Goal: Register for event/course

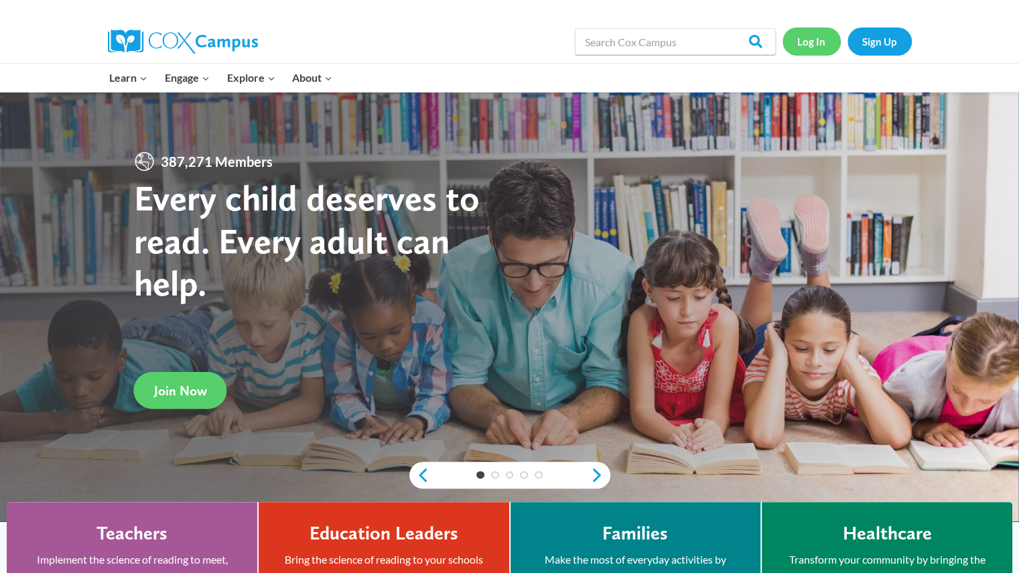
click at [809, 39] on link "Log In" at bounding box center [811, 40] width 58 height 27
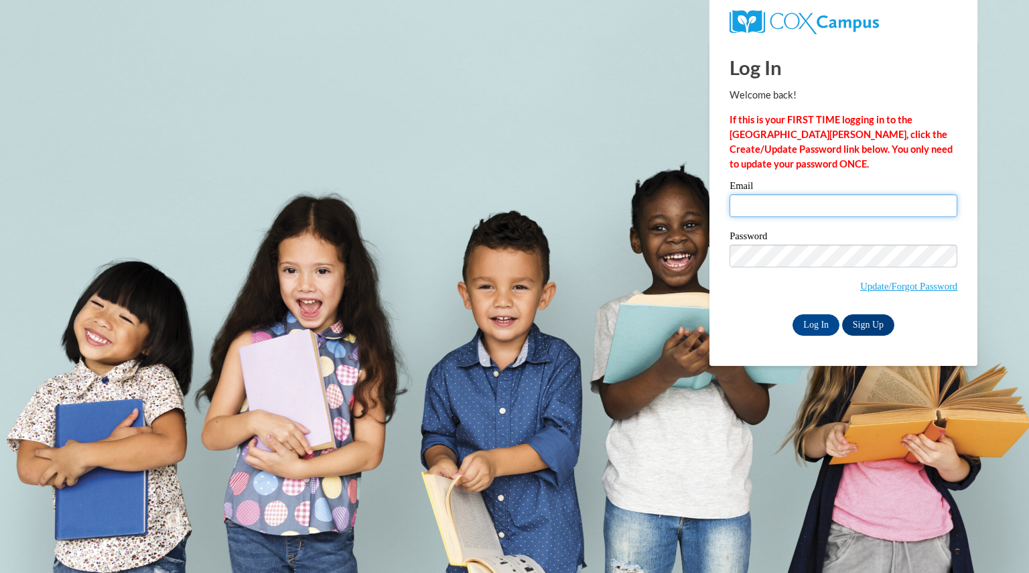
click at [799, 204] on input "Email" at bounding box center [844, 205] width 228 height 23
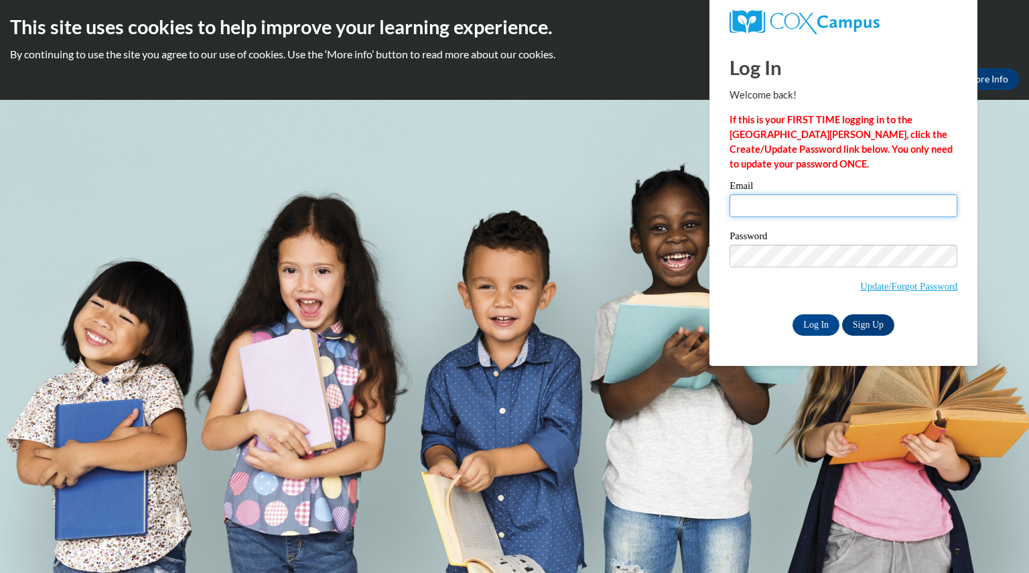
type input "karllbo@aasd.k12.wi.us"
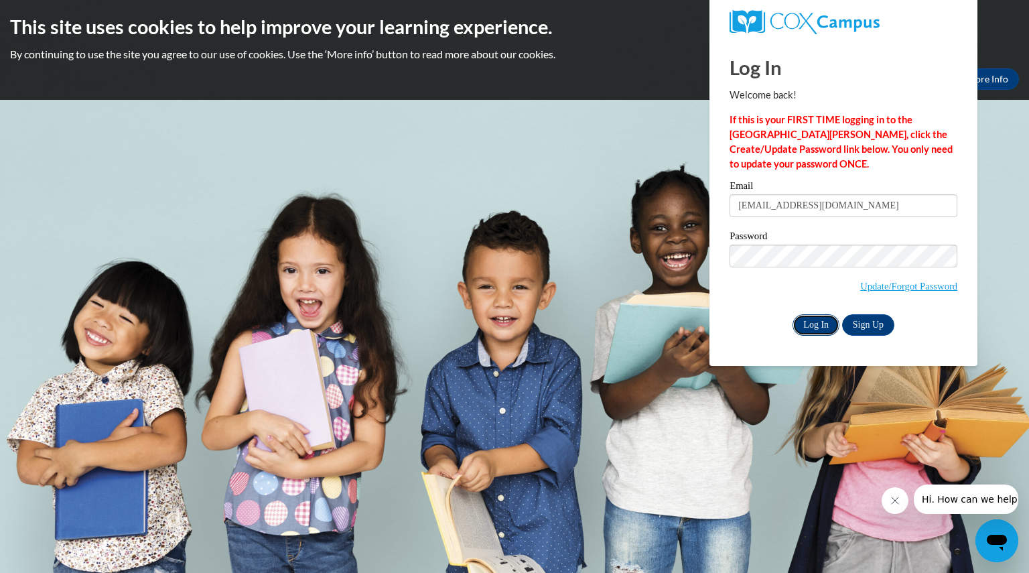
click at [819, 328] on input "Log In" at bounding box center [816, 324] width 47 height 21
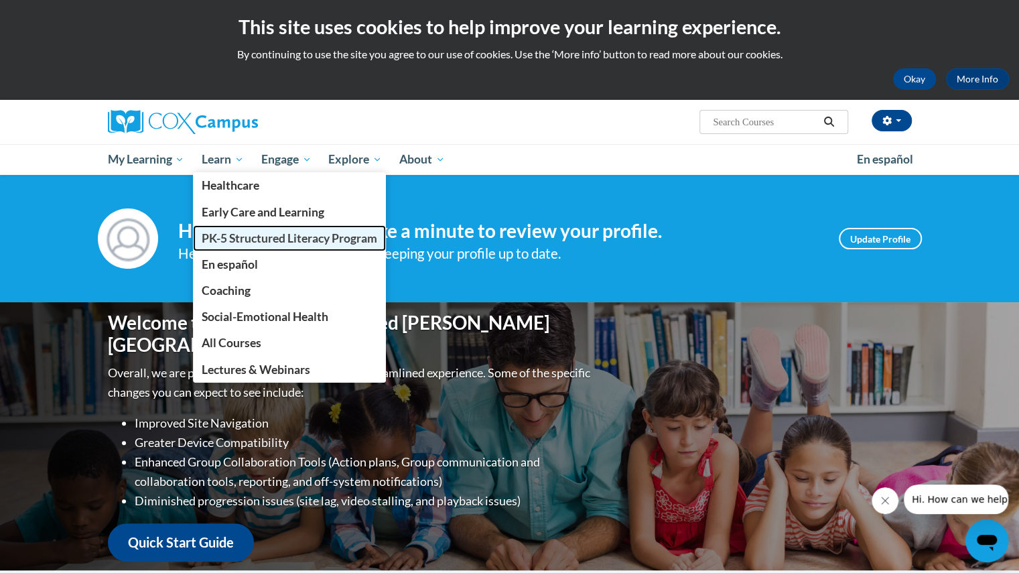
click at [216, 249] on link "PK-5 Structured Literacy Program" at bounding box center [289, 238] width 193 height 26
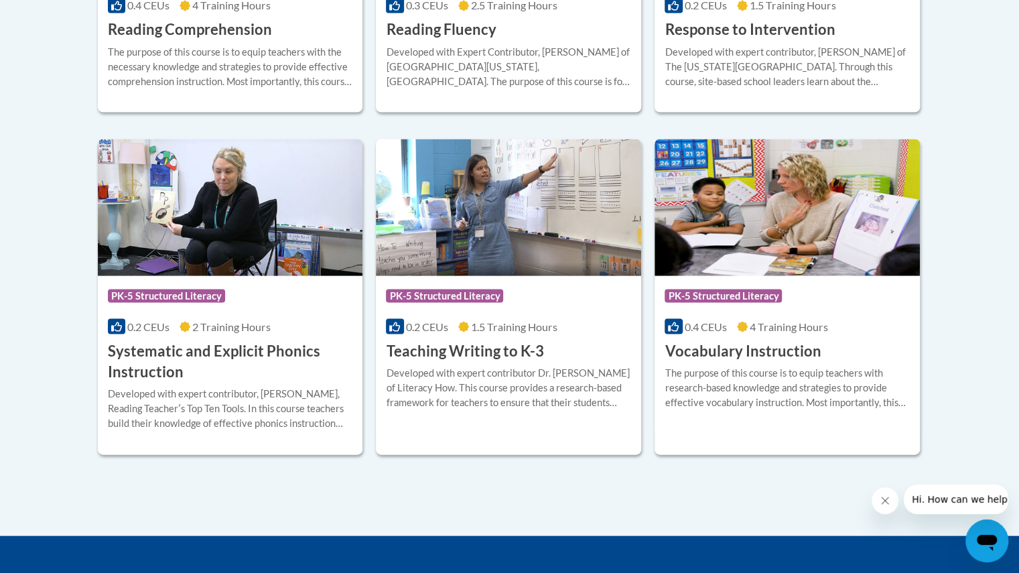
scroll to position [1478, 0]
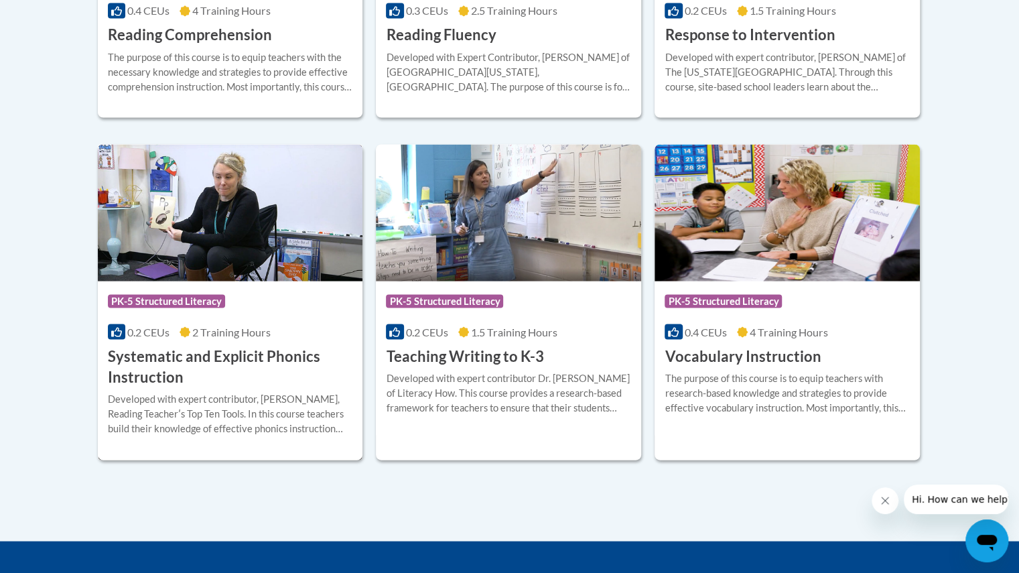
click at [146, 332] on span "0.2 CEUs" at bounding box center [148, 331] width 42 height 13
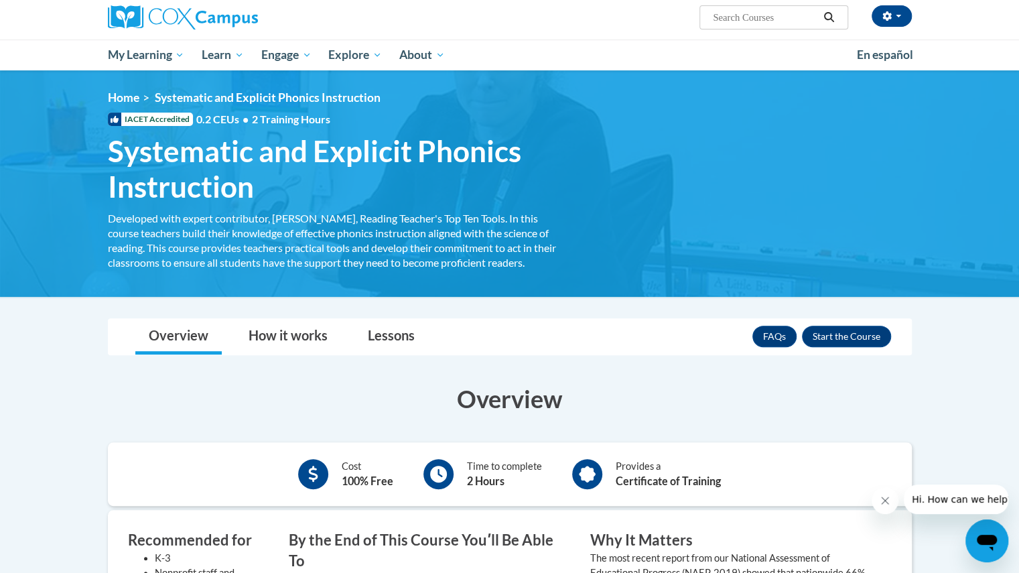
scroll to position [102, 0]
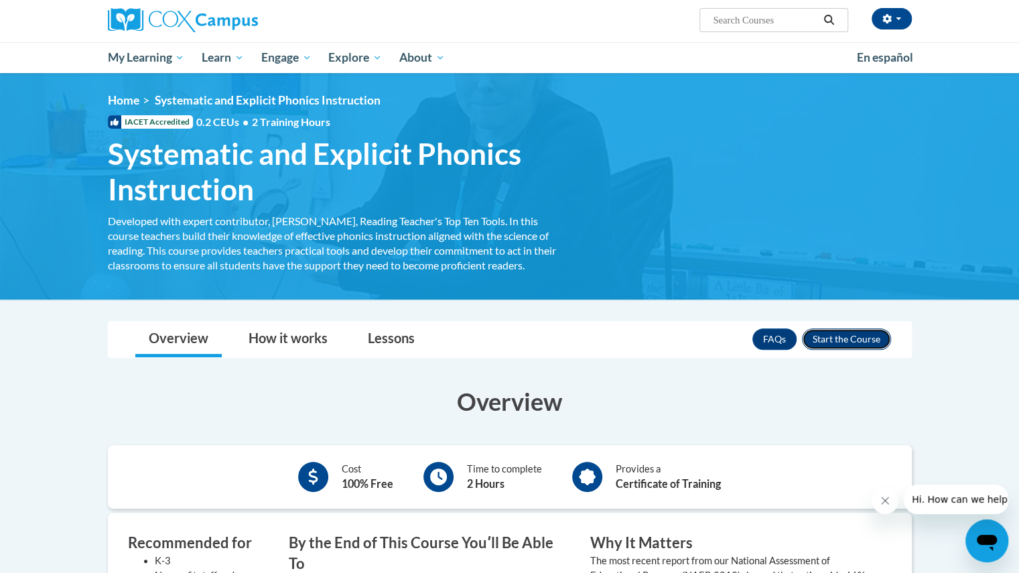
click at [839, 349] on button "Enroll" at bounding box center [846, 338] width 89 height 21
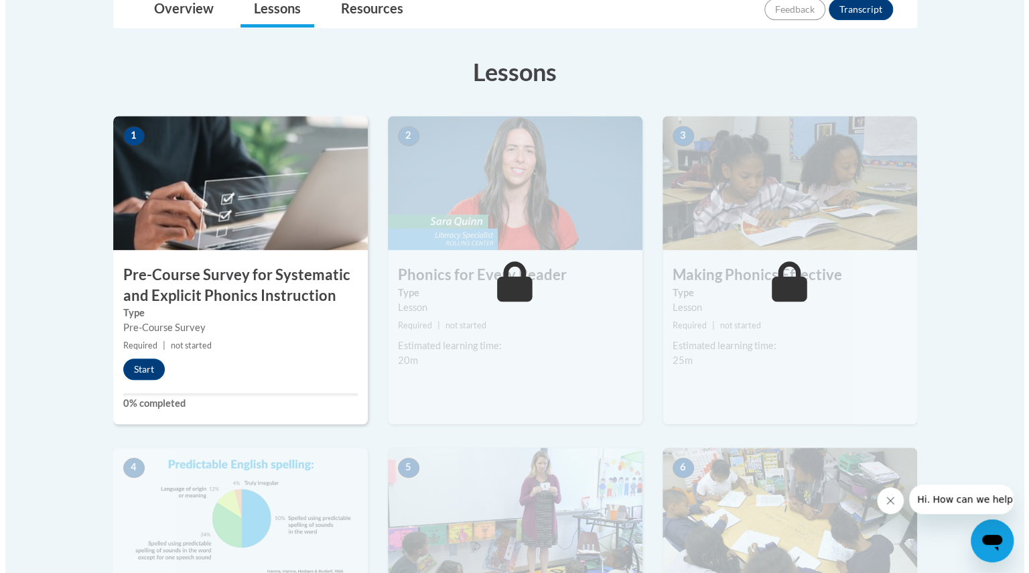
scroll to position [334, 0]
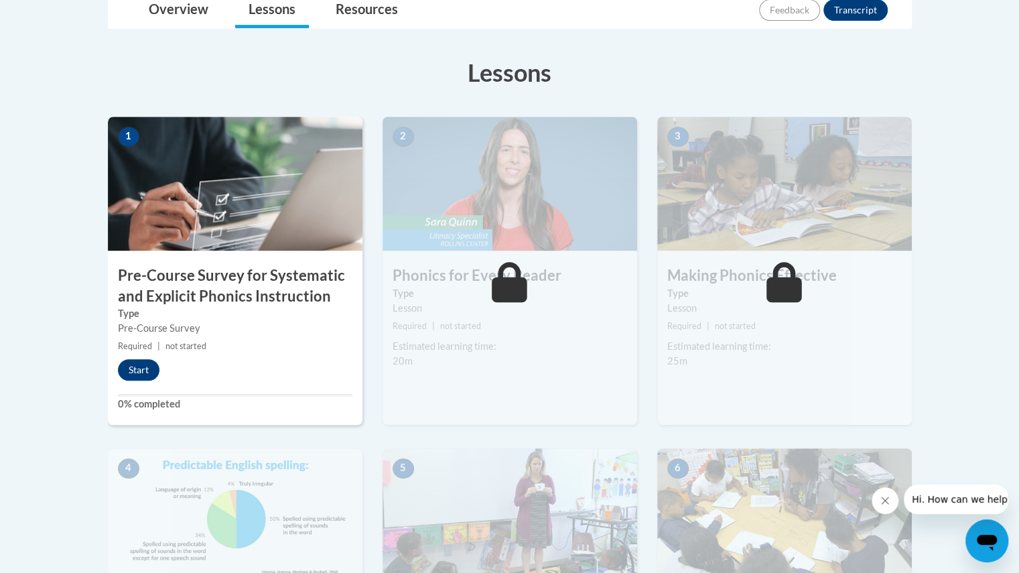
click at [131, 380] on div "1 Pre-Course Survey for Systematic and Explicit Phonics Instruction Type Pre-Co…" at bounding box center [235, 271] width 255 height 308
click at [143, 370] on button "Start" at bounding box center [139, 369] width 42 height 21
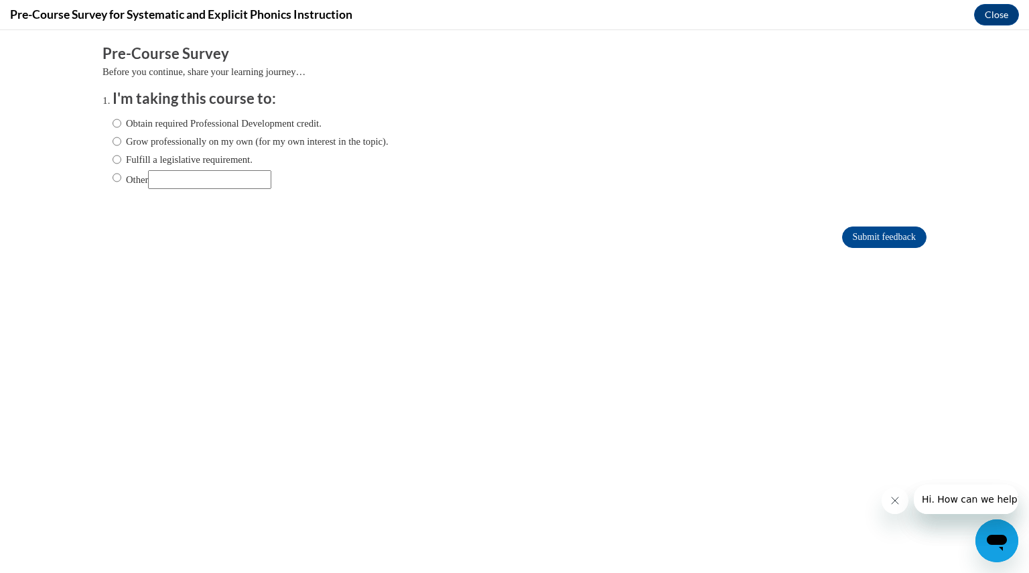
scroll to position [0, 0]
click at [113, 156] on input "Fulfill a legislative requirement." at bounding box center [117, 159] width 9 height 15
radio input "true"
click at [708, 195] on div "Obtain required Professional Development credit. Grow professionally on my own …" at bounding box center [515, 154] width 804 height 90
click at [842, 232] on input "Submit feedback" at bounding box center [884, 236] width 84 height 21
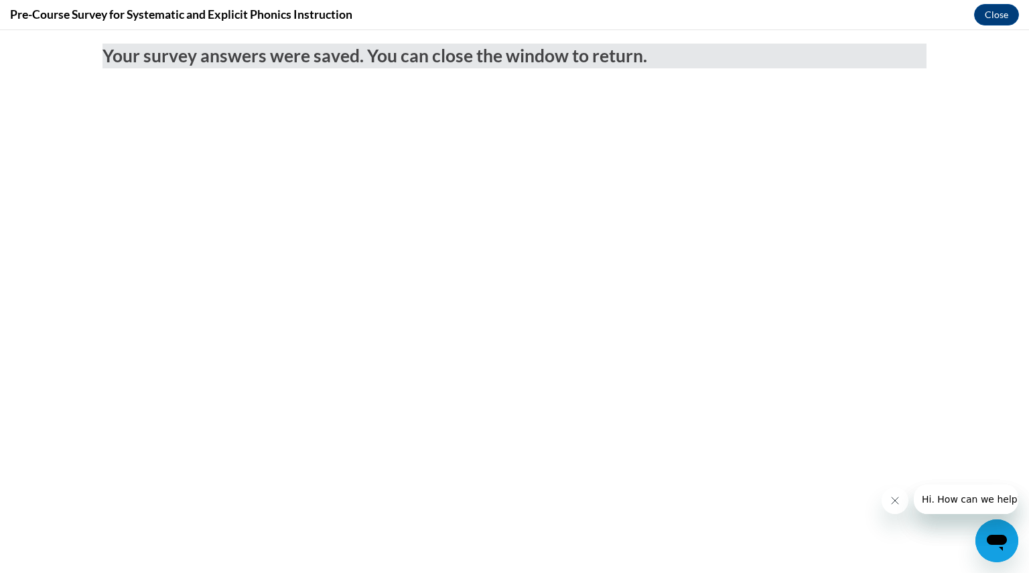
click at [833, 232] on body "Your survey answers were saved. You can close the window to return." at bounding box center [514, 301] width 1029 height 543
click at [994, 16] on button "Close" at bounding box center [996, 14] width 45 height 21
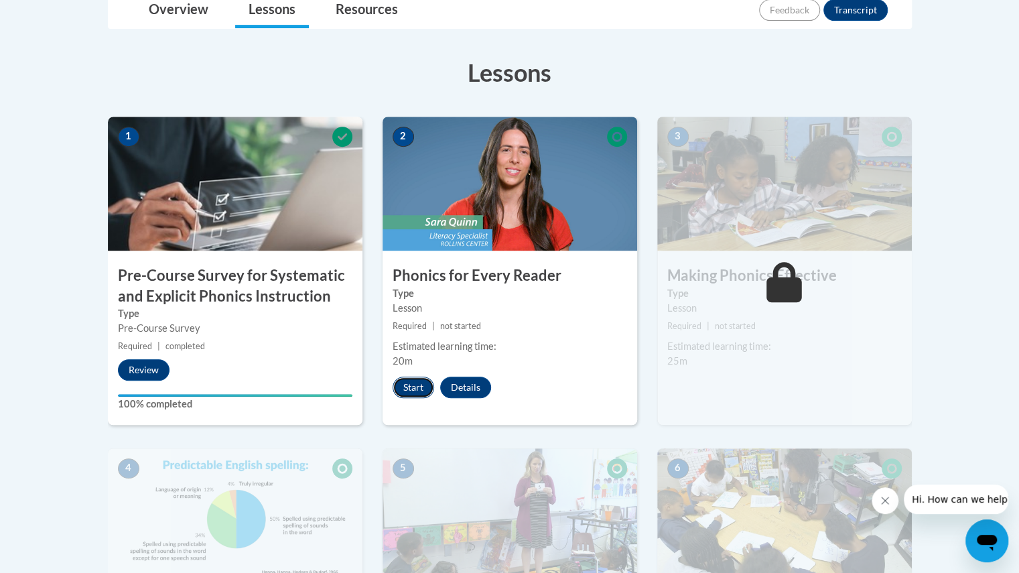
click at [394, 380] on button "Start" at bounding box center [414, 387] width 42 height 21
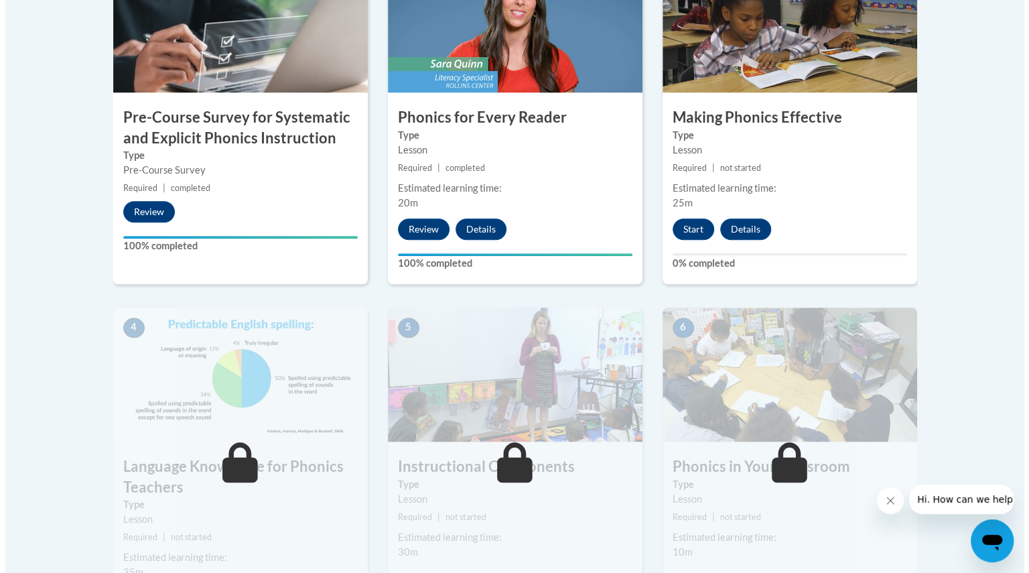
scroll to position [527, 0]
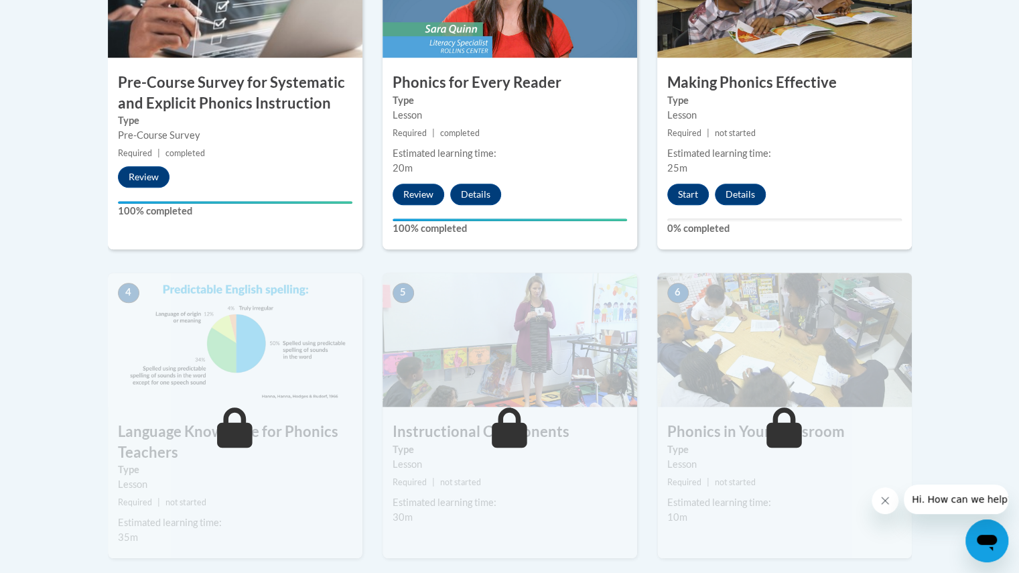
click at [665, 195] on div "Start Details Feedback" at bounding box center [719, 194] width 125 height 21
click at [666, 195] on div "Start Details Feedback" at bounding box center [719, 194] width 125 height 21
click at [667, 195] on button "Start" at bounding box center [688, 194] width 42 height 21
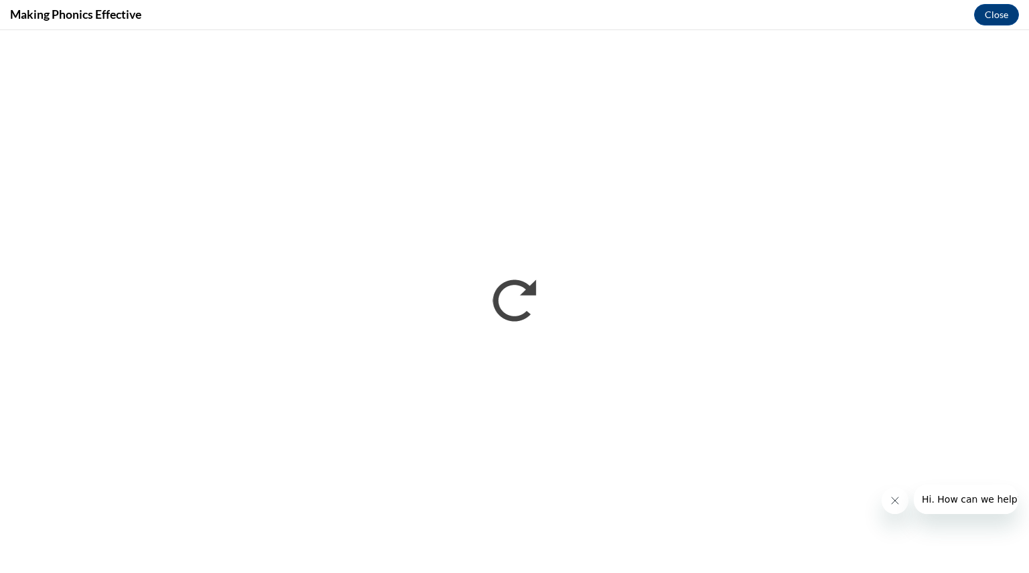
scroll to position [0, 0]
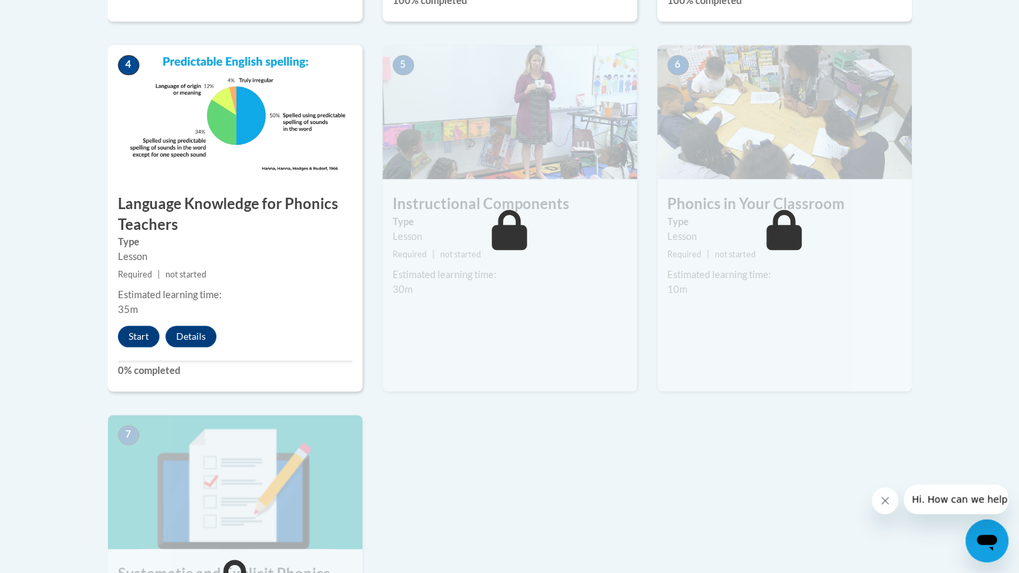
scroll to position [756, 0]
